Goal: Task Accomplishment & Management: Manage account settings

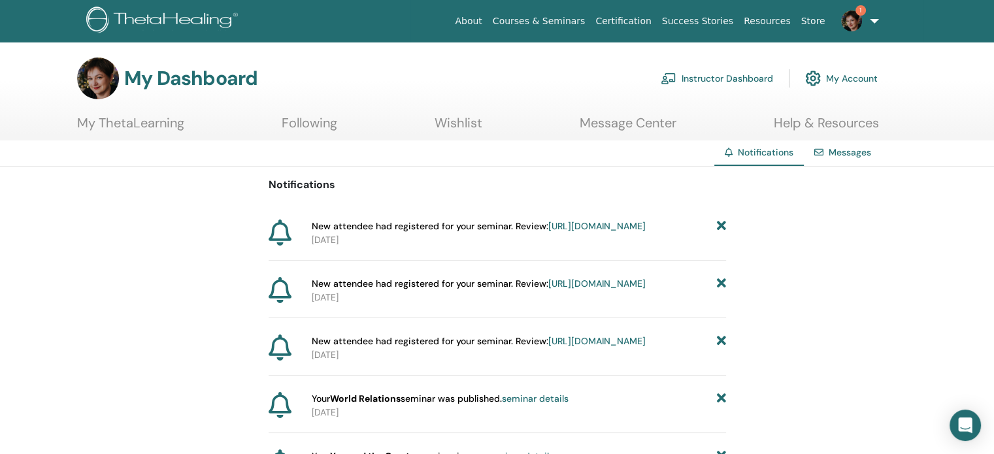
click at [728, 72] on link "Instructor Dashboard" at bounding box center [717, 78] width 112 height 29
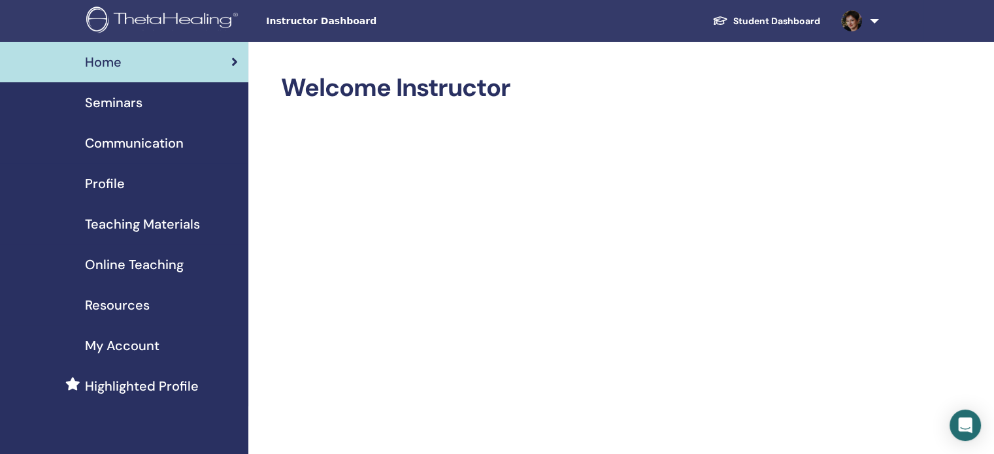
click at [112, 264] on span "Online Teaching" at bounding box center [134, 265] width 99 height 20
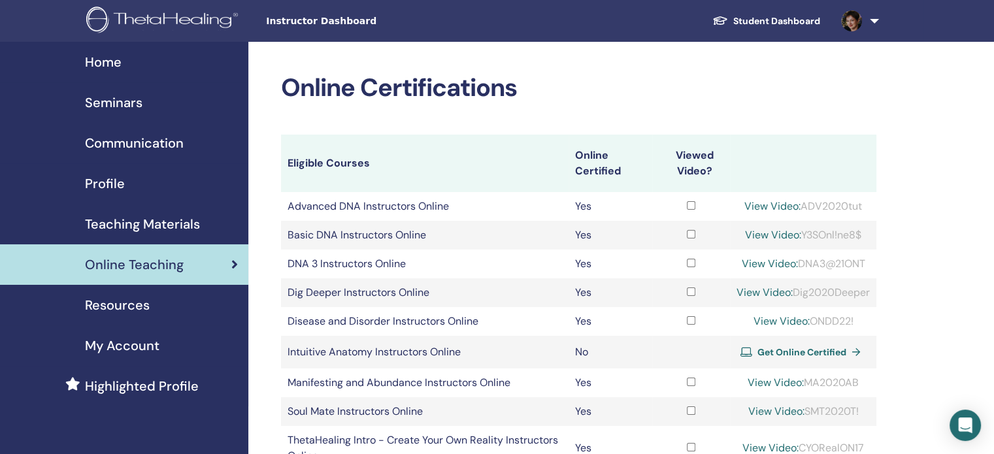
click at [108, 105] on span "Seminars" at bounding box center [114, 103] width 58 height 20
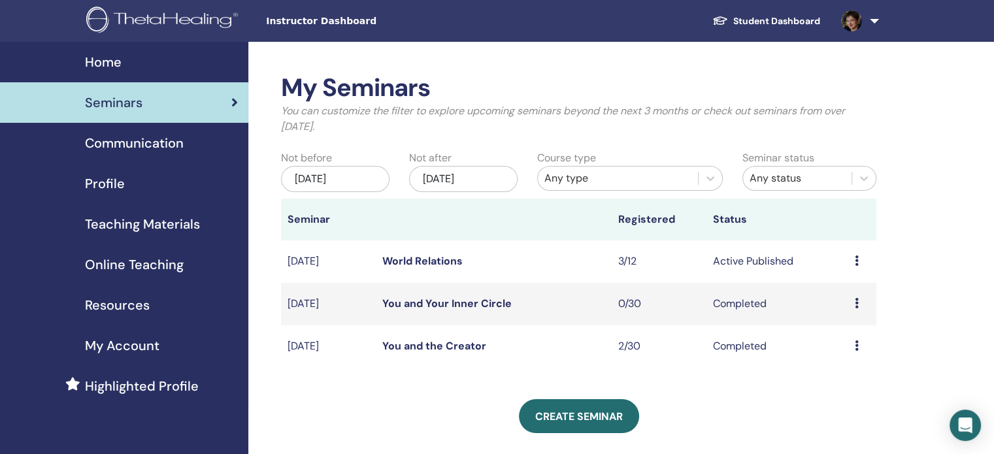
click at [427, 256] on link "World Relations" at bounding box center [422, 261] width 80 height 14
